Goal: Navigation & Orientation: Find specific page/section

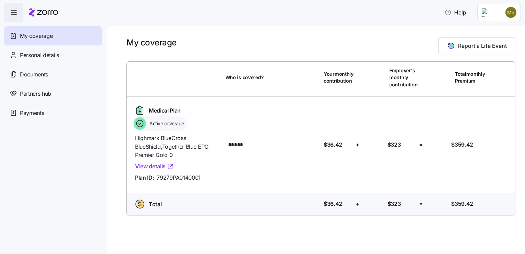
click at [161, 164] on link "View details" at bounding box center [154, 166] width 39 height 9
click at [60, 77] on div "Documents" at bounding box center [53, 74] width 98 height 19
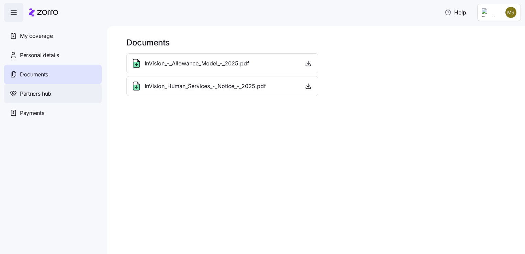
click at [47, 97] on span "Partners hub" at bounding box center [35, 93] width 31 height 9
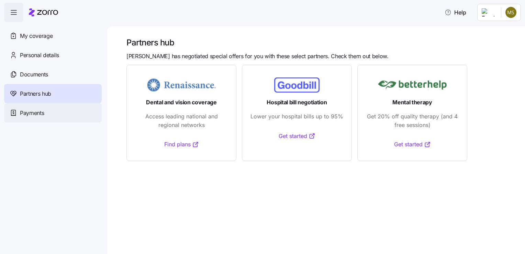
click at [44, 116] on span "Payments" at bounding box center [32, 113] width 24 height 9
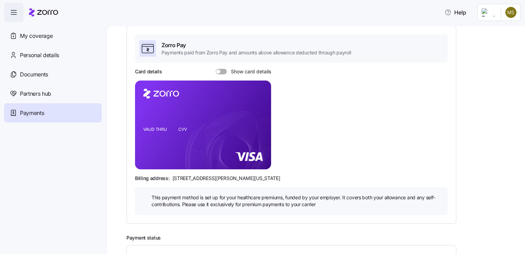
scroll to position [44, 0]
click at [222, 71] on span at bounding box center [223, 71] width 7 height 5
click at [216, 69] on input "Show card details" at bounding box center [216, 69] width 0 height 0
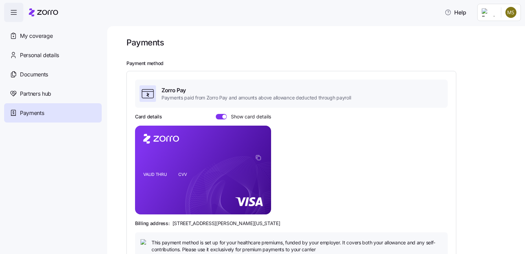
scroll to position [0, 0]
click at [36, 39] on span "My coverage" at bounding box center [36, 36] width 33 height 9
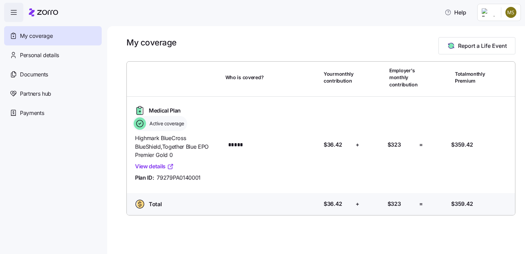
click at [514, 11] on html "Help My coverage Personal details Documents Partners hub Payments My coverage R…" at bounding box center [262, 125] width 525 height 250
click at [494, 33] on div "My settings" at bounding box center [498, 31] width 36 height 8
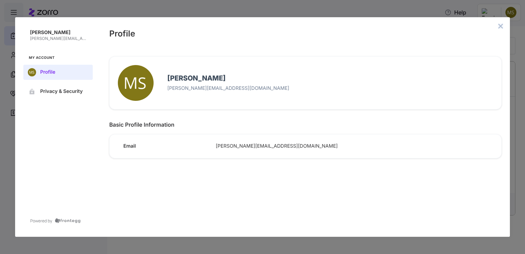
click at [498, 27] on icon "close admin-box" at bounding box center [500, 25] width 5 height 5
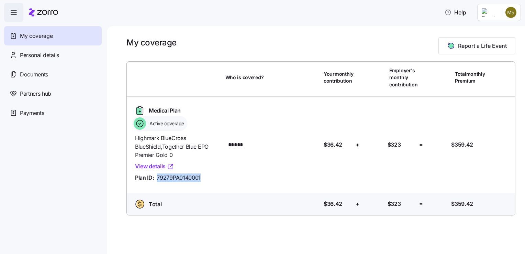
drag, startPoint x: 158, startPoint y: 179, endPoint x: 212, endPoint y: 179, distance: 54.0
click at [212, 179] on div "Plan ID: 79279PA0140001" at bounding box center [177, 177] width 85 height 9
copy span "79279PA0140001"
